Goal: Understand process/instructions

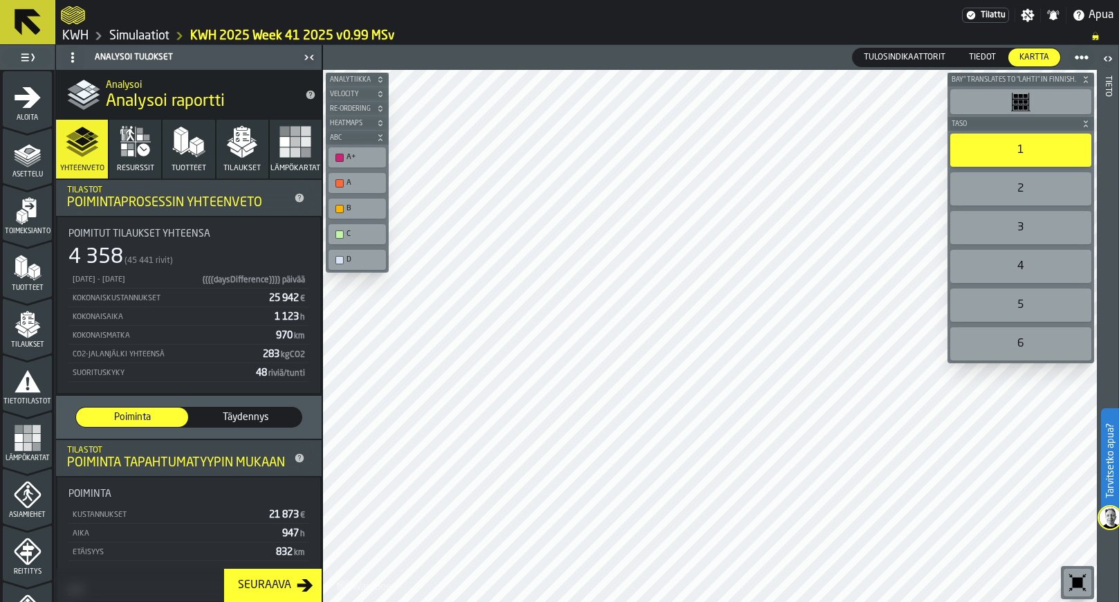
click at [6, 177] on span "Asettelu" at bounding box center [27, 175] width 49 height 8
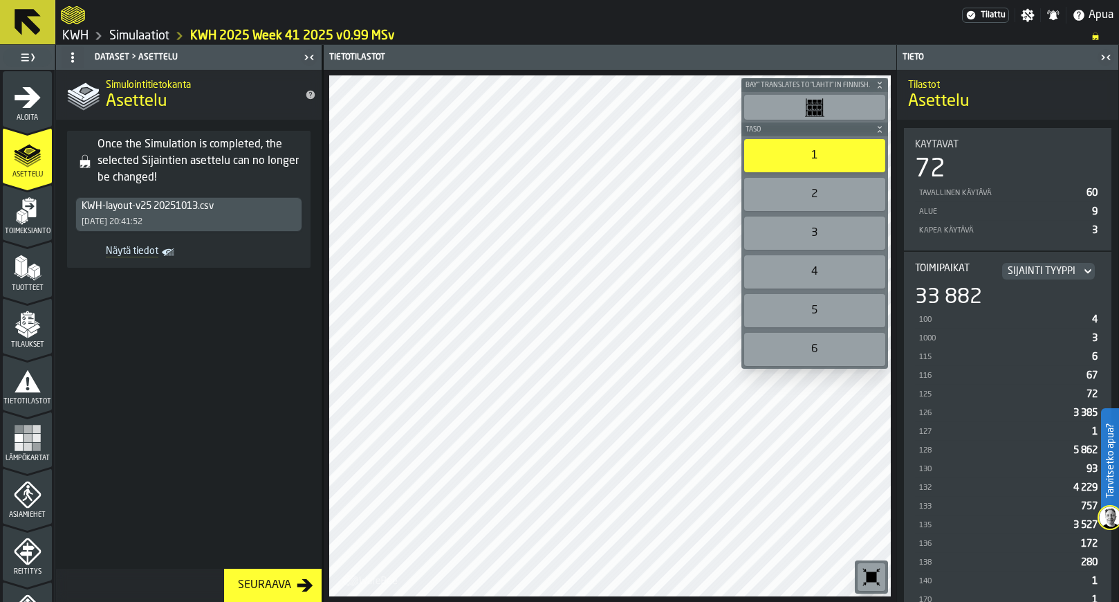
click at [829, 199] on div "2" at bounding box center [814, 194] width 141 height 33
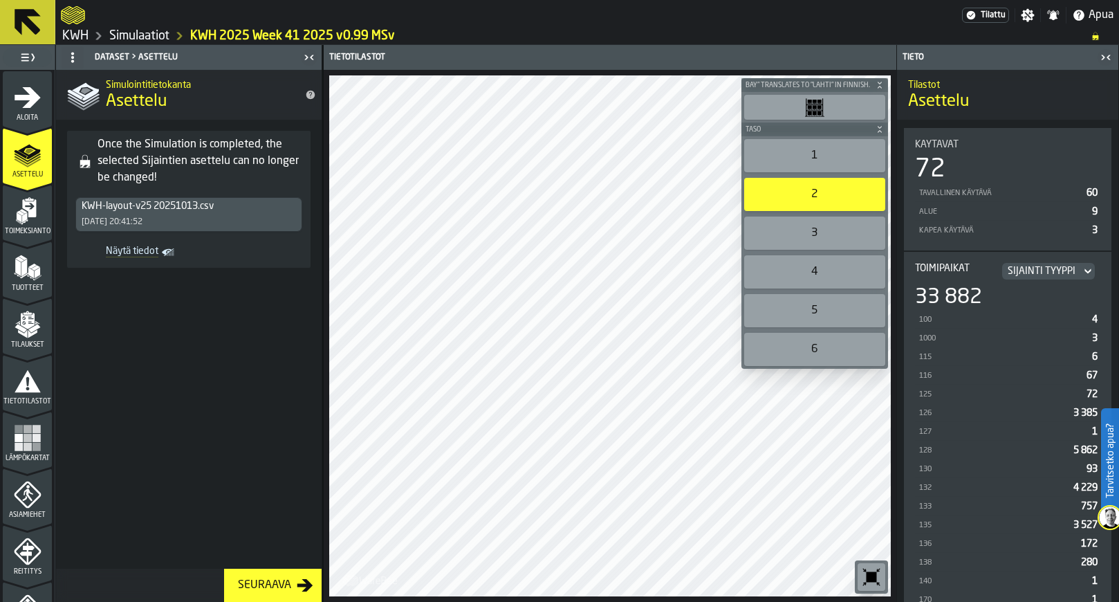
click at [828, 161] on div "1" at bounding box center [814, 155] width 141 height 33
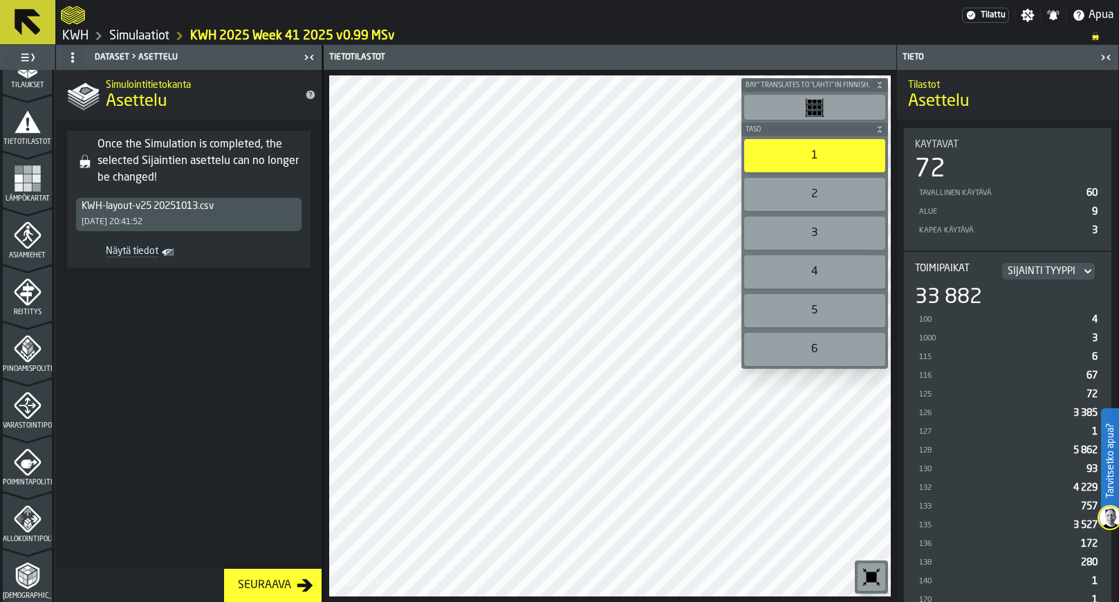
scroll to position [346, 0]
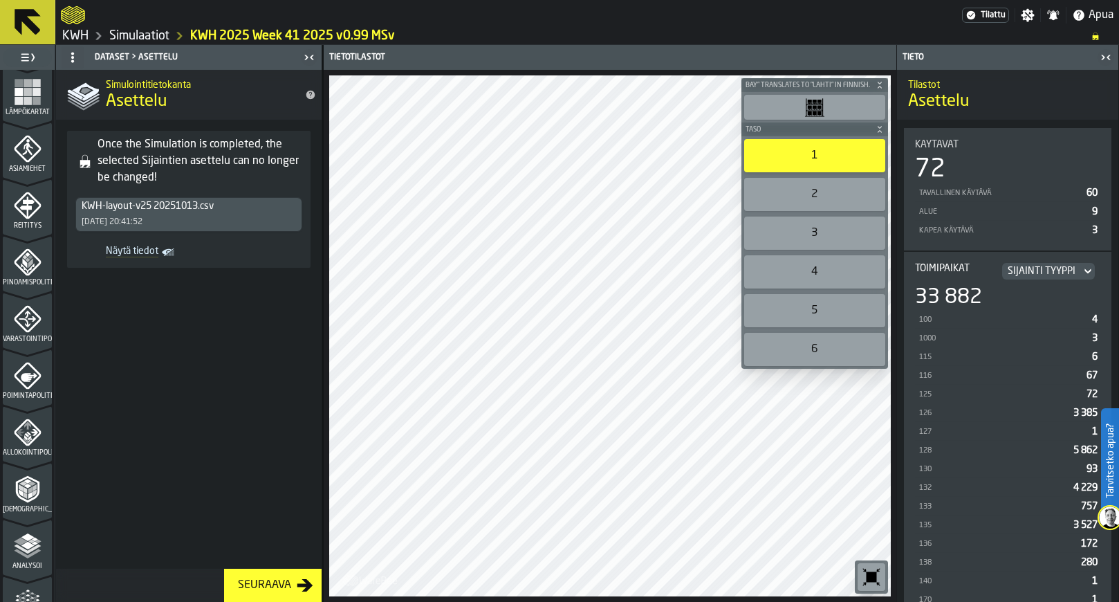
click at [26, 550] on icon "menu Analysoi" at bounding box center [28, 546] width 28 height 28
